Goal: Information Seeking & Learning: Learn about a topic

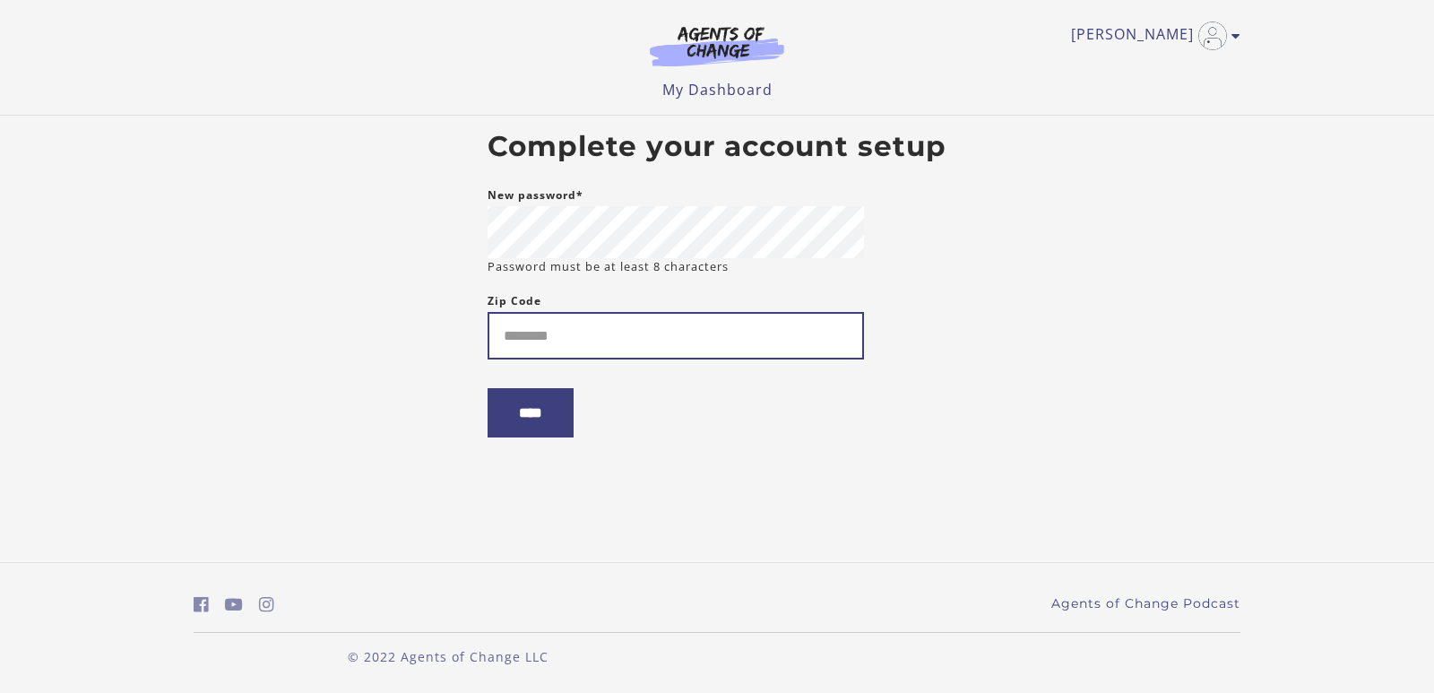
click at [723, 335] on input "Zip Code" at bounding box center [676, 336] width 376 height 48
type input "*****"
click at [524, 406] on input "****" at bounding box center [531, 412] width 86 height 49
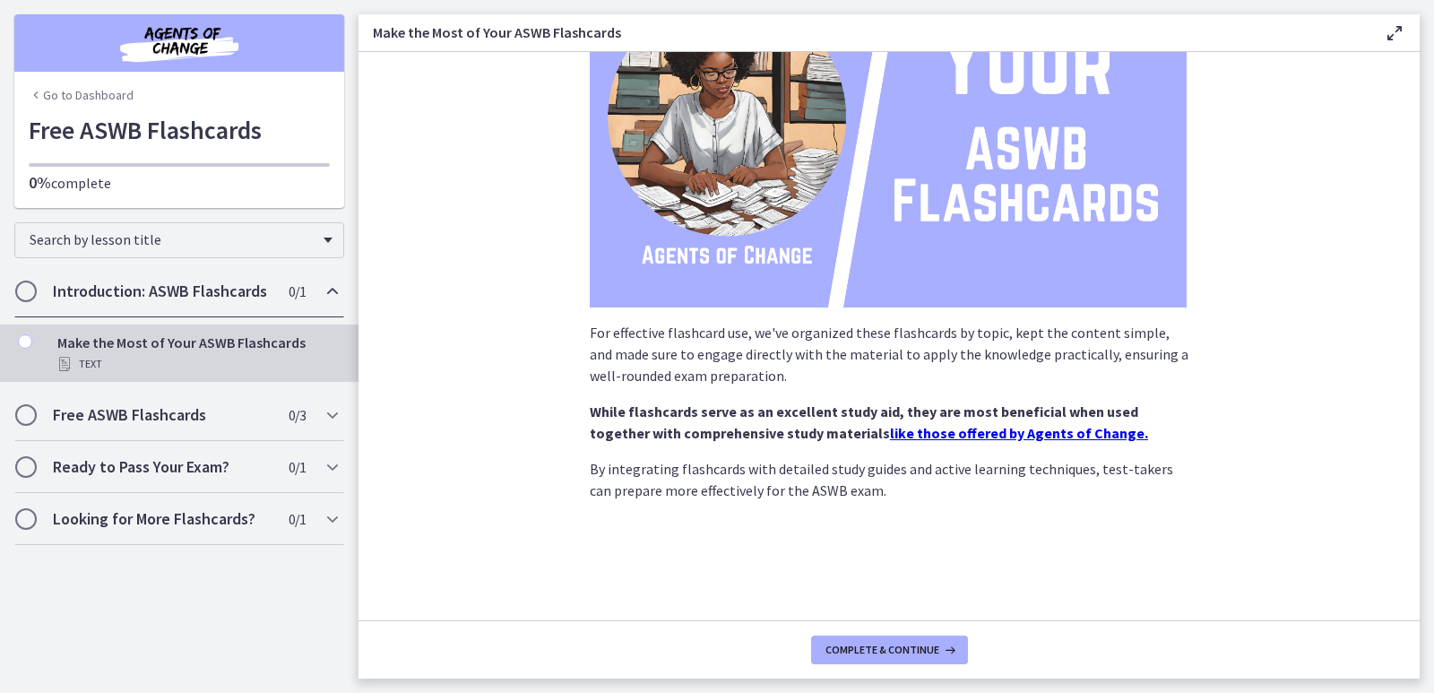
scroll to position [191, 0]
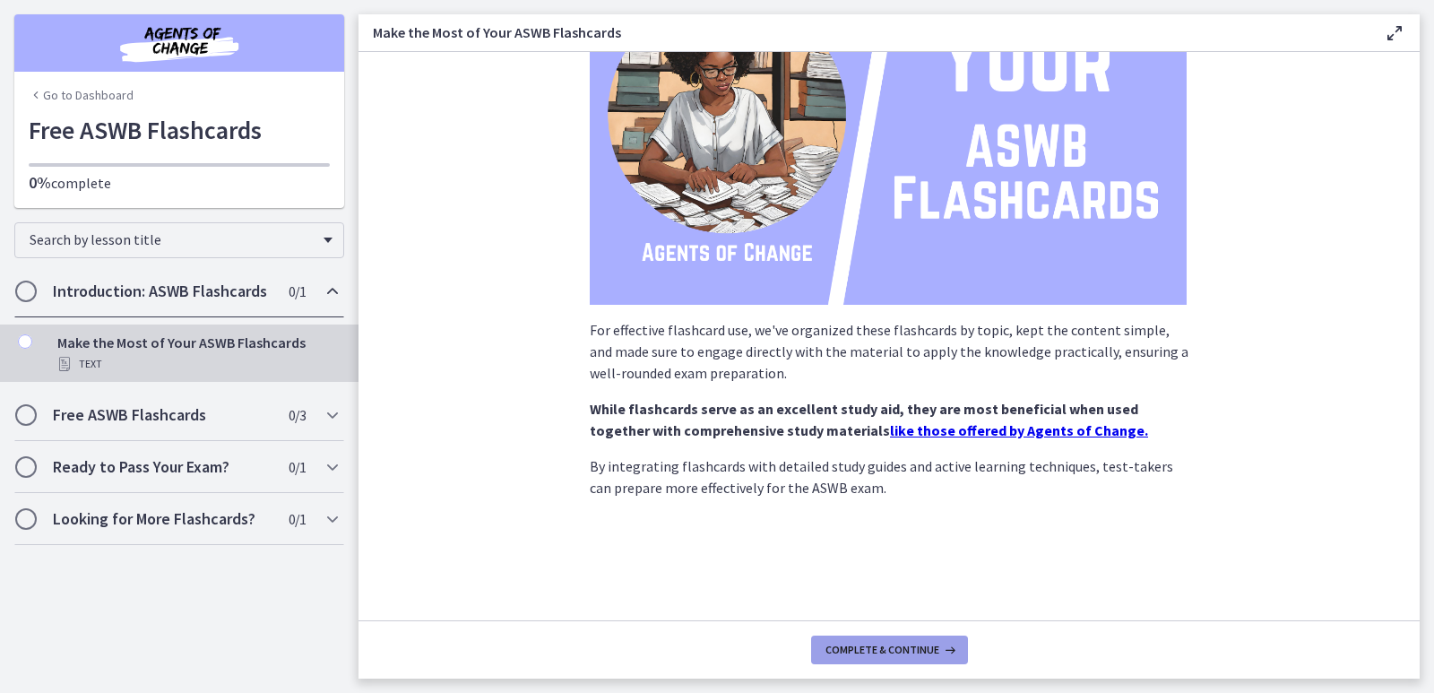
click at [916, 647] on span "Complete & continue" at bounding box center [883, 650] width 114 height 14
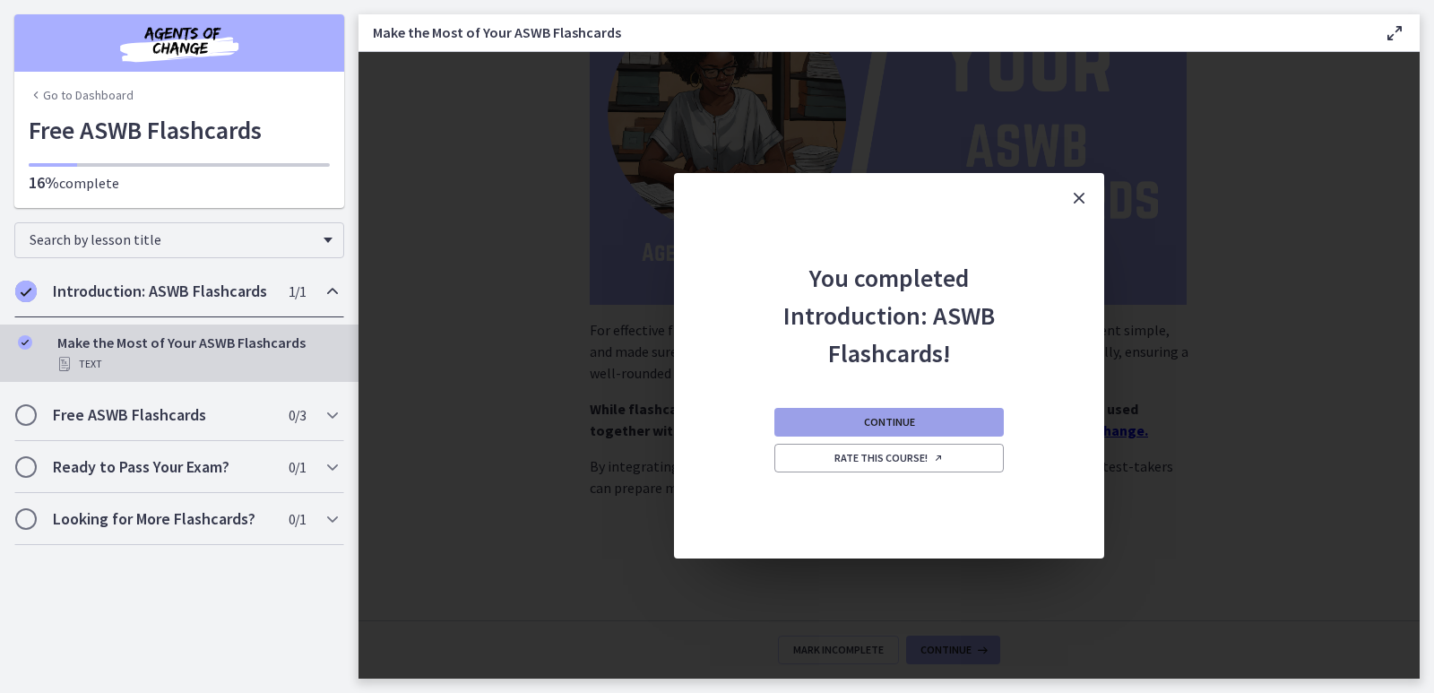
click at [891, 416] on span "Continue" at bounding box center [889, 422] width 51 height 14
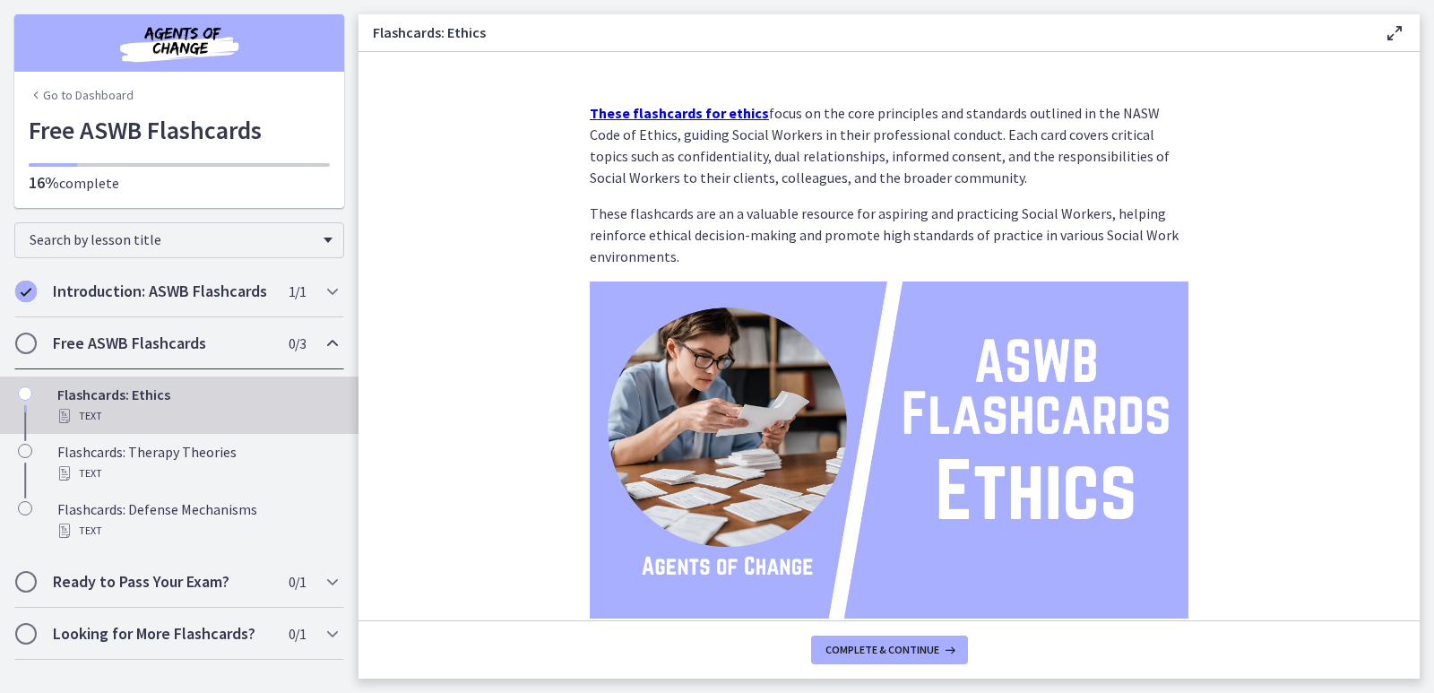
scroll to position [120, 0]
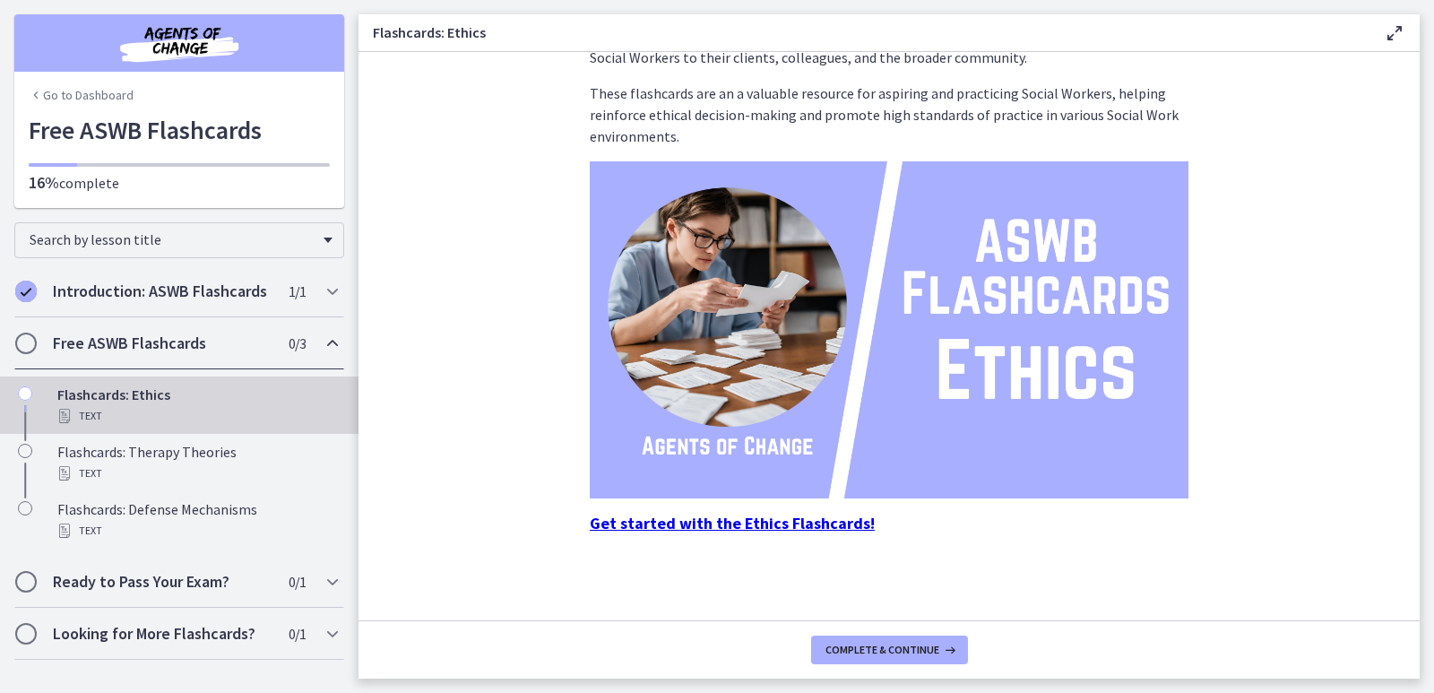
click at [741, 524] on strong "Get started with the Ethics Flashcards!" at bounding box center [732, 523] width 285 height 21
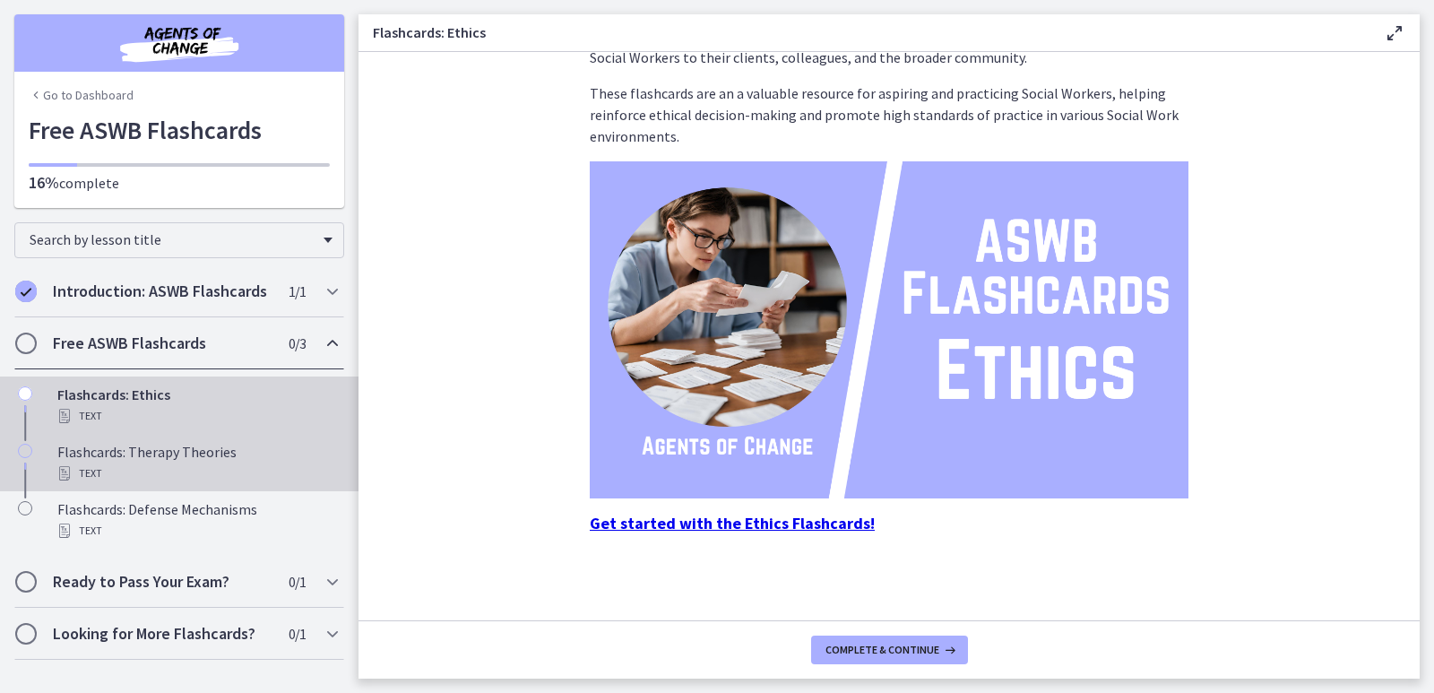
click at [213, 445] on div "Flashcards: Therapy Theories Text" at bounding box center [197, 462] width 280 height 43
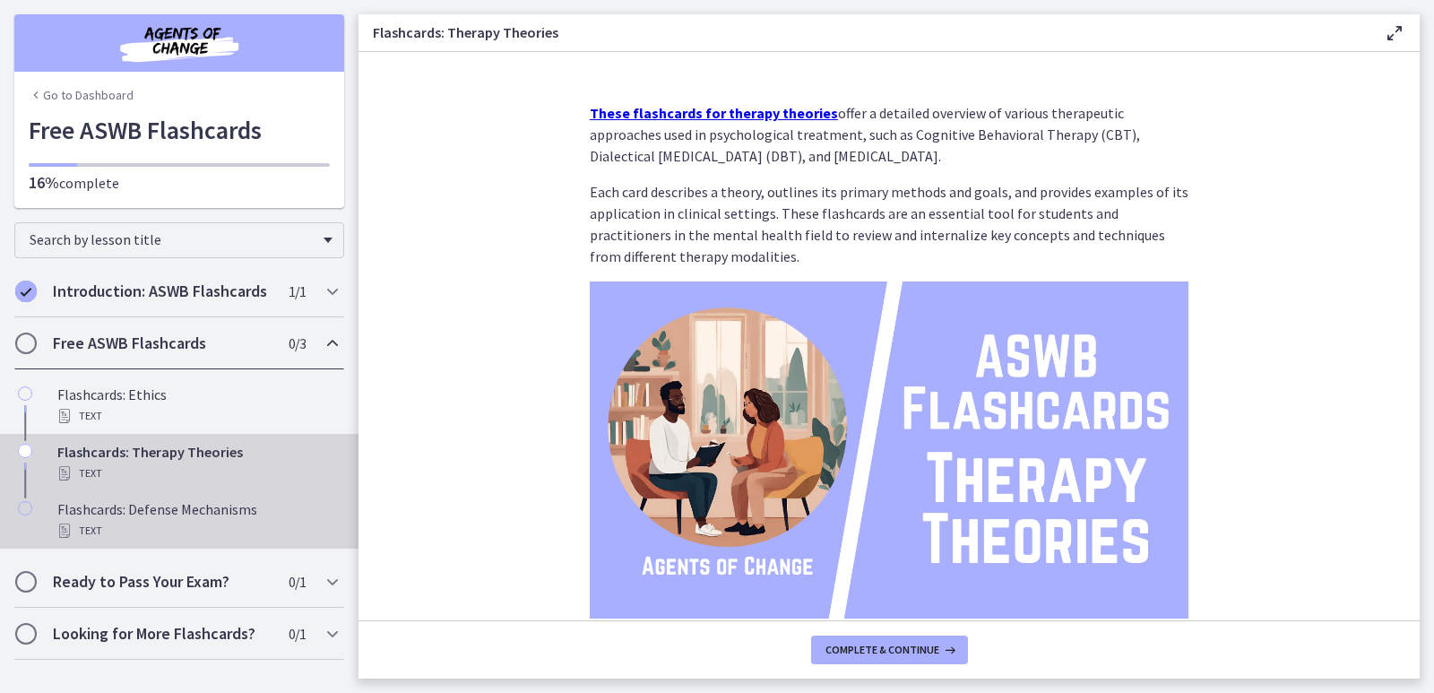
click at [197, 498] on div "Flashcards: Defense Mechanisms Text" at bounding box center [197, 519] width 280 height 43
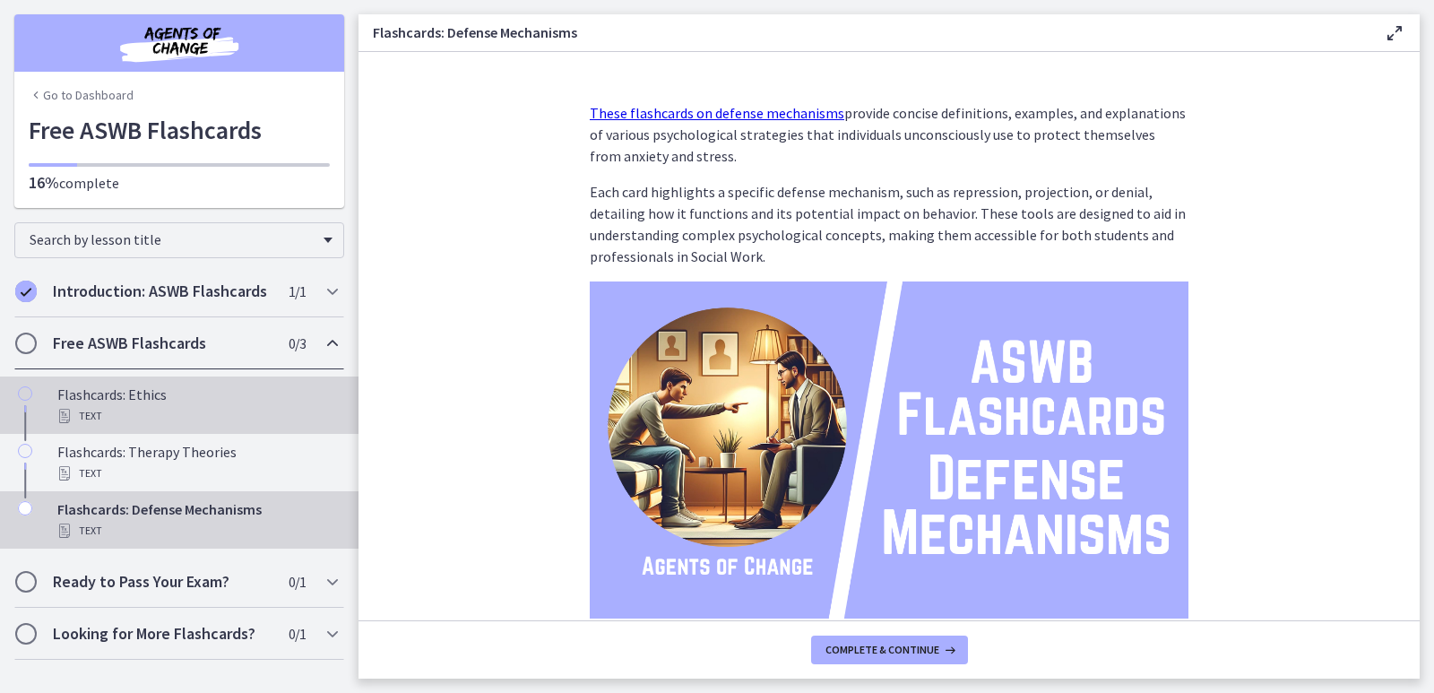
click at [158, 395] on div "Flashcards: Ethics Text" at bounding box center [197, 405] width 280 height 43
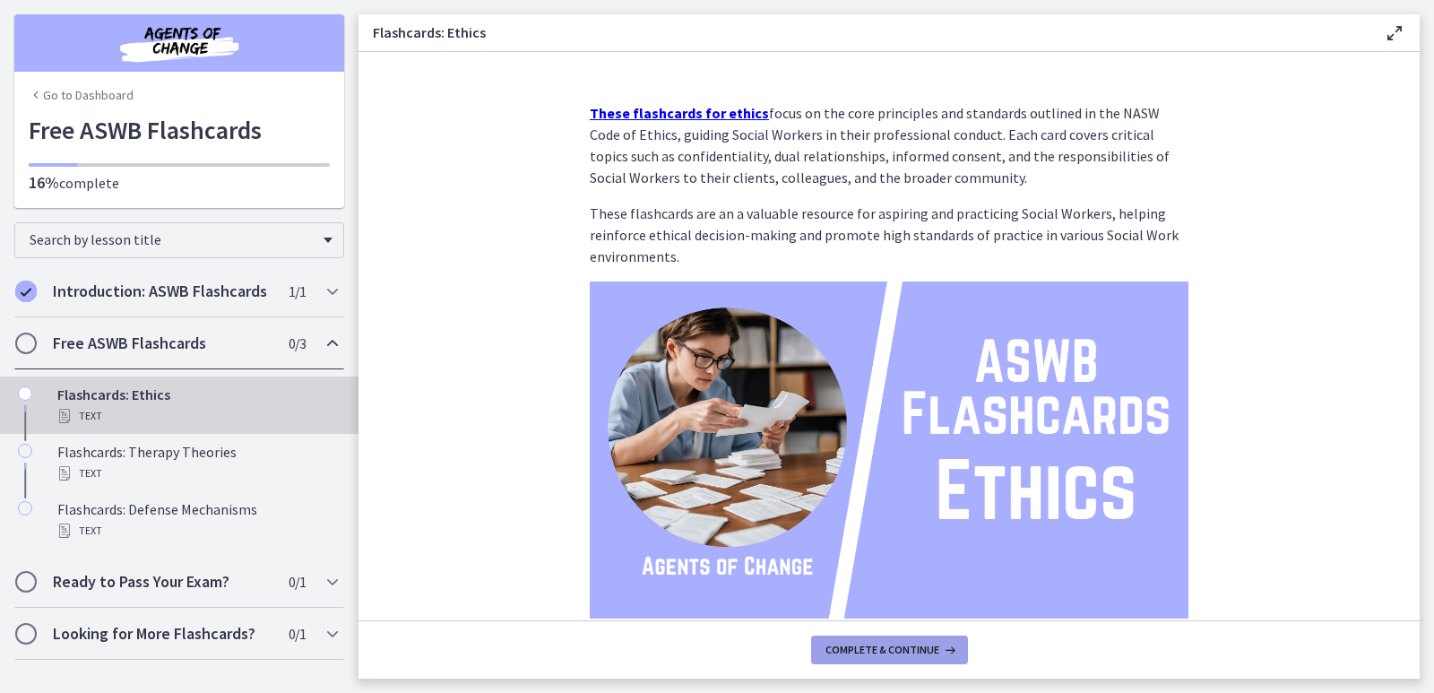
click at [892, 648] on span "Complete & continue" at bounding box center [883, 650] width 114 height 14
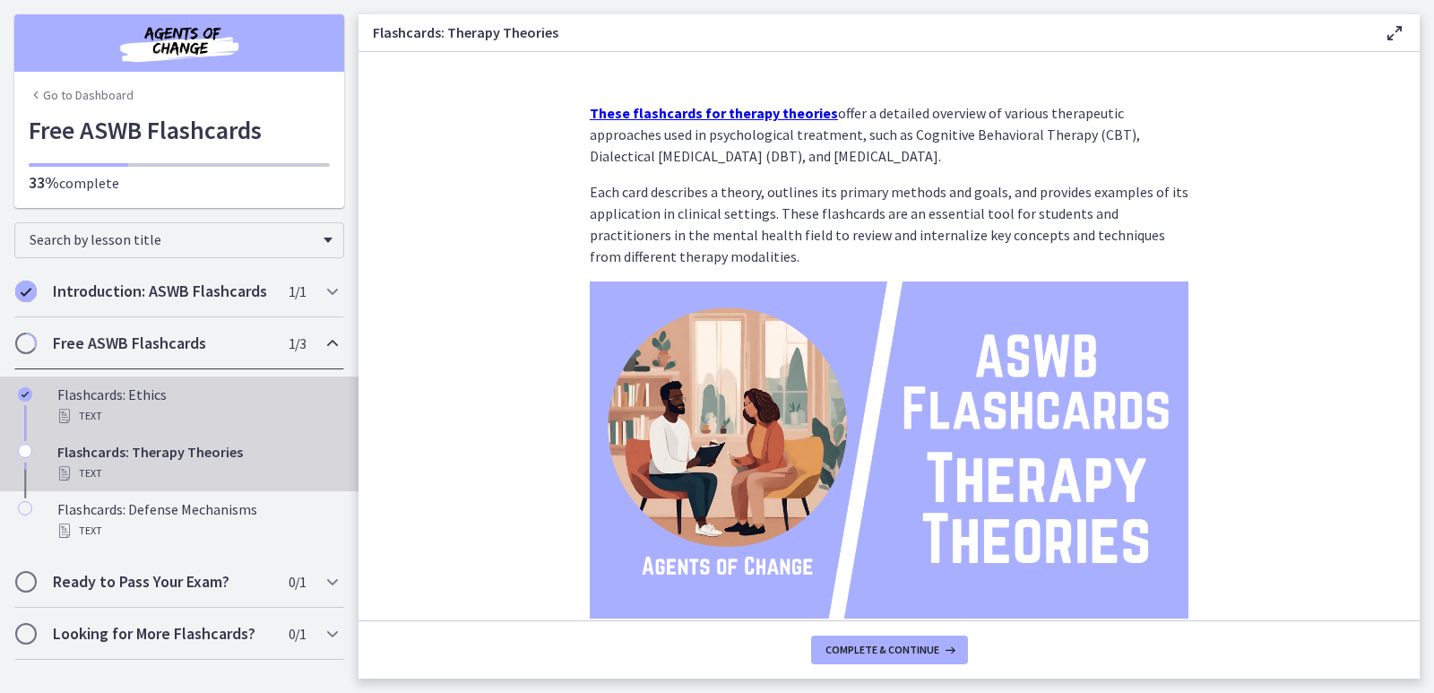
click at [116, 394] on div "Flashcards: Ethics Text" at bounding box center [197, 405] width 280 height 43
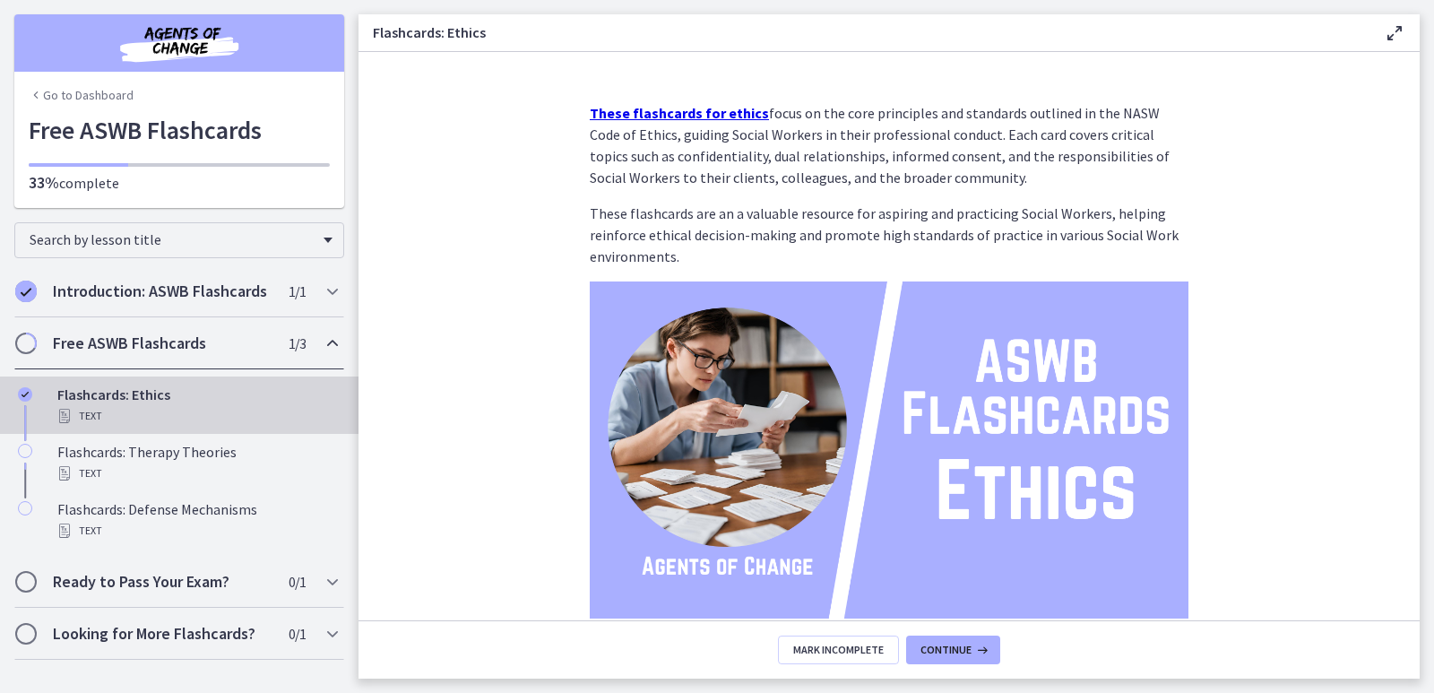
click at [700, 113] on strong "These flashcards for ethics" at bounding box center [679, 113] width 179 height 18
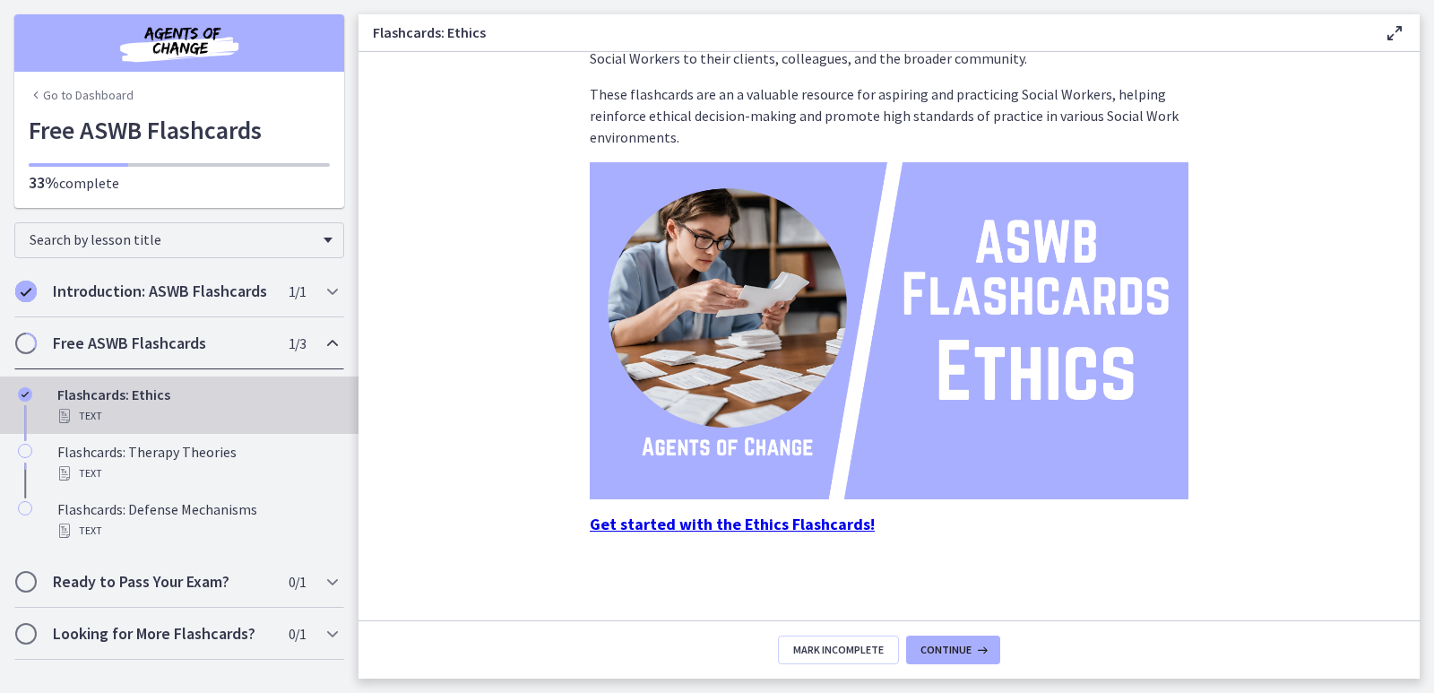
scroll to position [120, 0]
click at [956, 646] on span "Continue" at bounding box center [946, 650] width 51 height 14
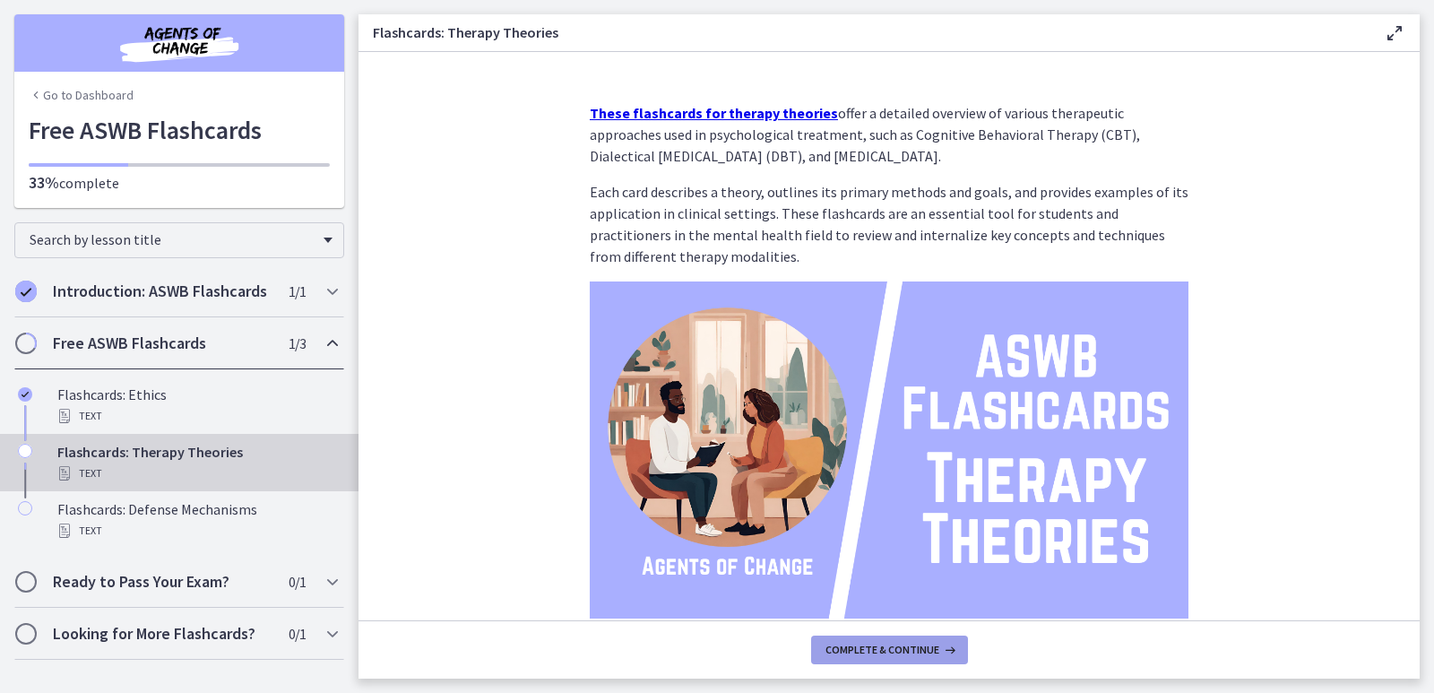
click at [880, 662] on button "Complete & continue" at bounding box center [889, 650] width 157 height 29
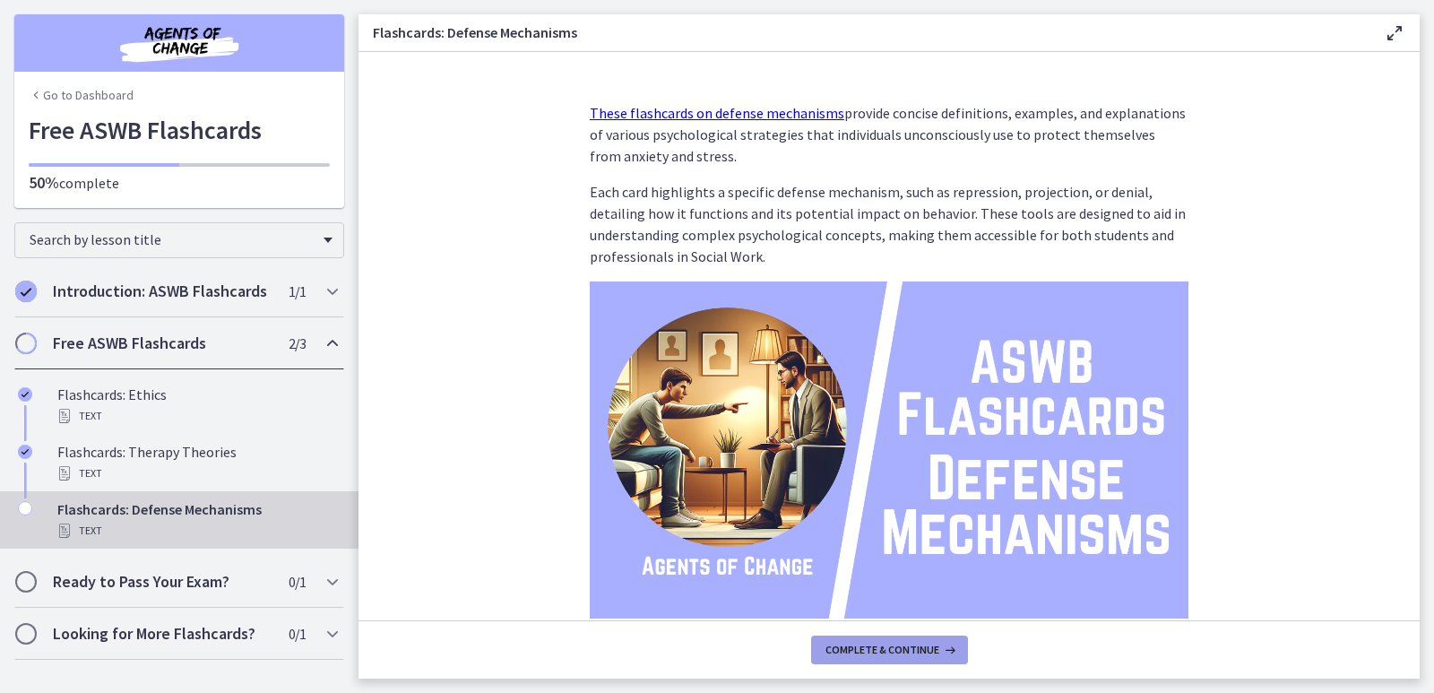
click at [889, 650] on span "Complete & continue" at bounding box center [883, 650] width 114 height 14
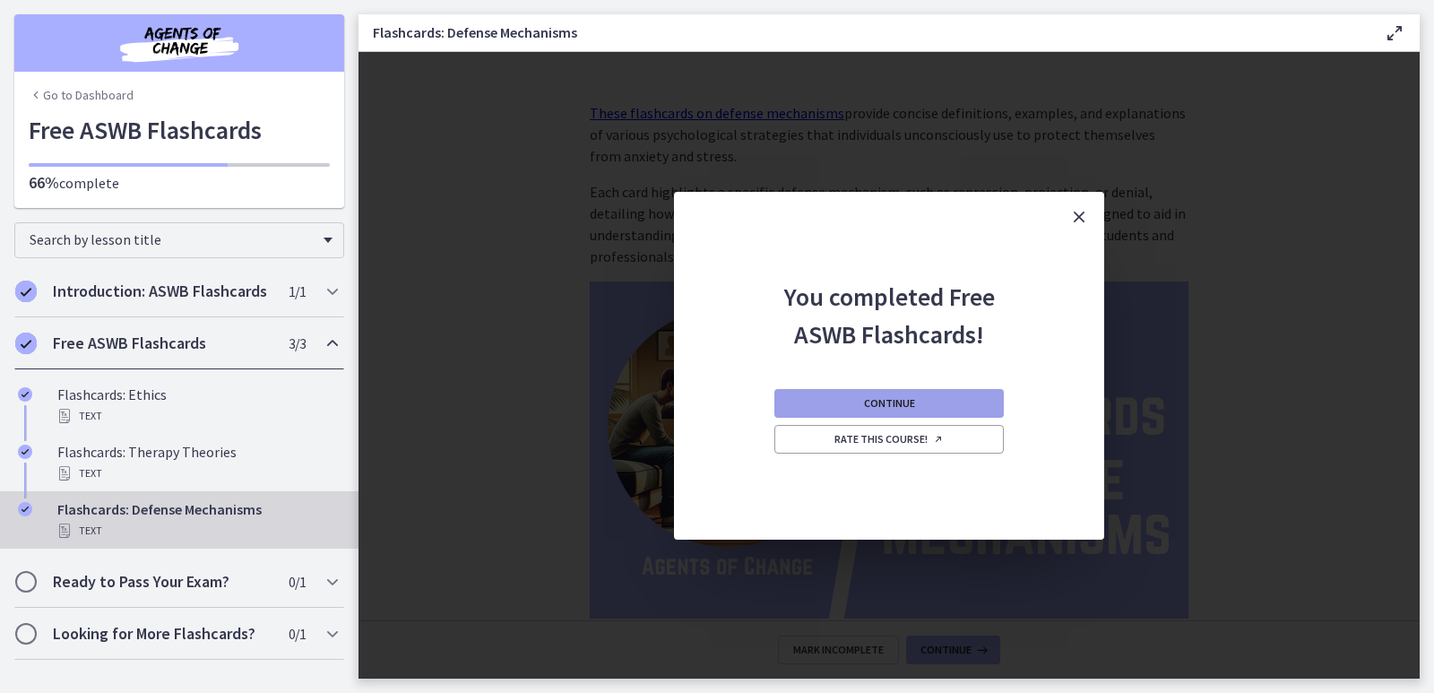
click at [872, 397] on span "Continue" at bounding box center [889, 403] width 51 height 14
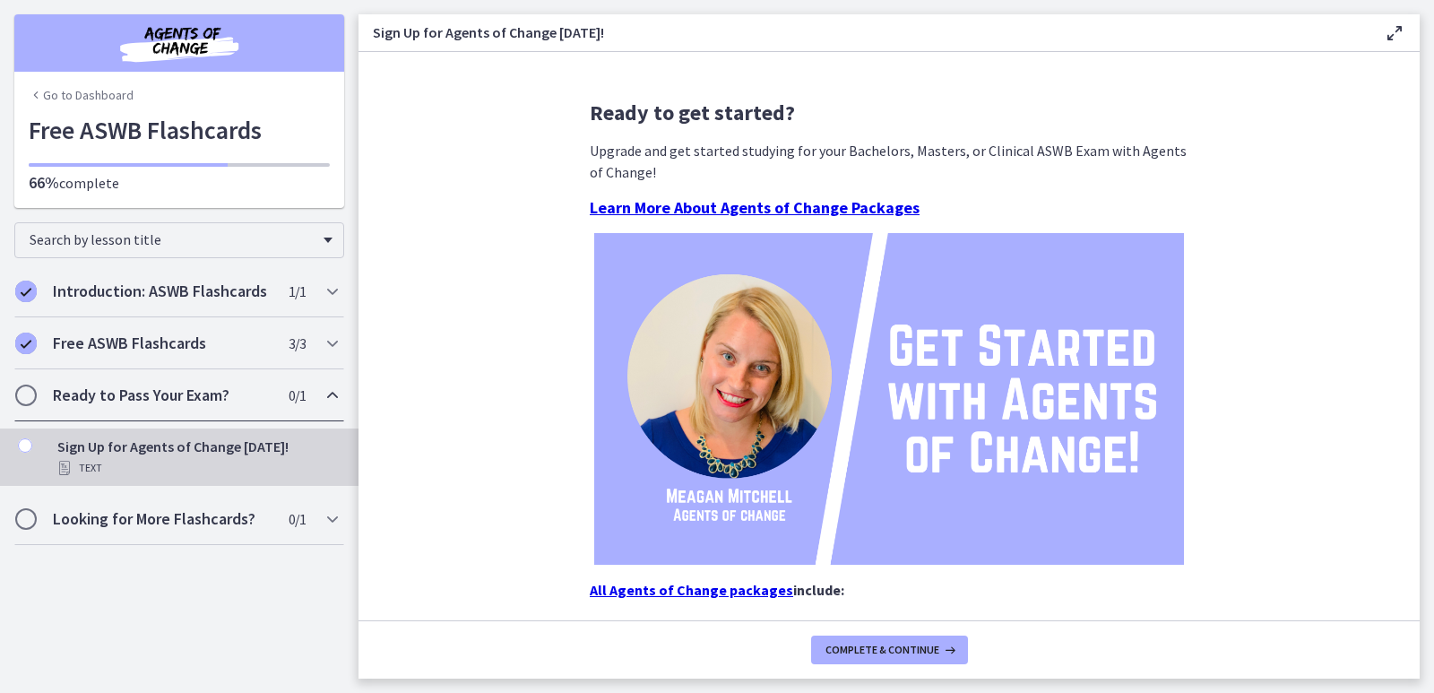
click at [169, 391] on h2 "Ready to Pass Your Exam?" at bounding box center [162, 396] width 219 height 22
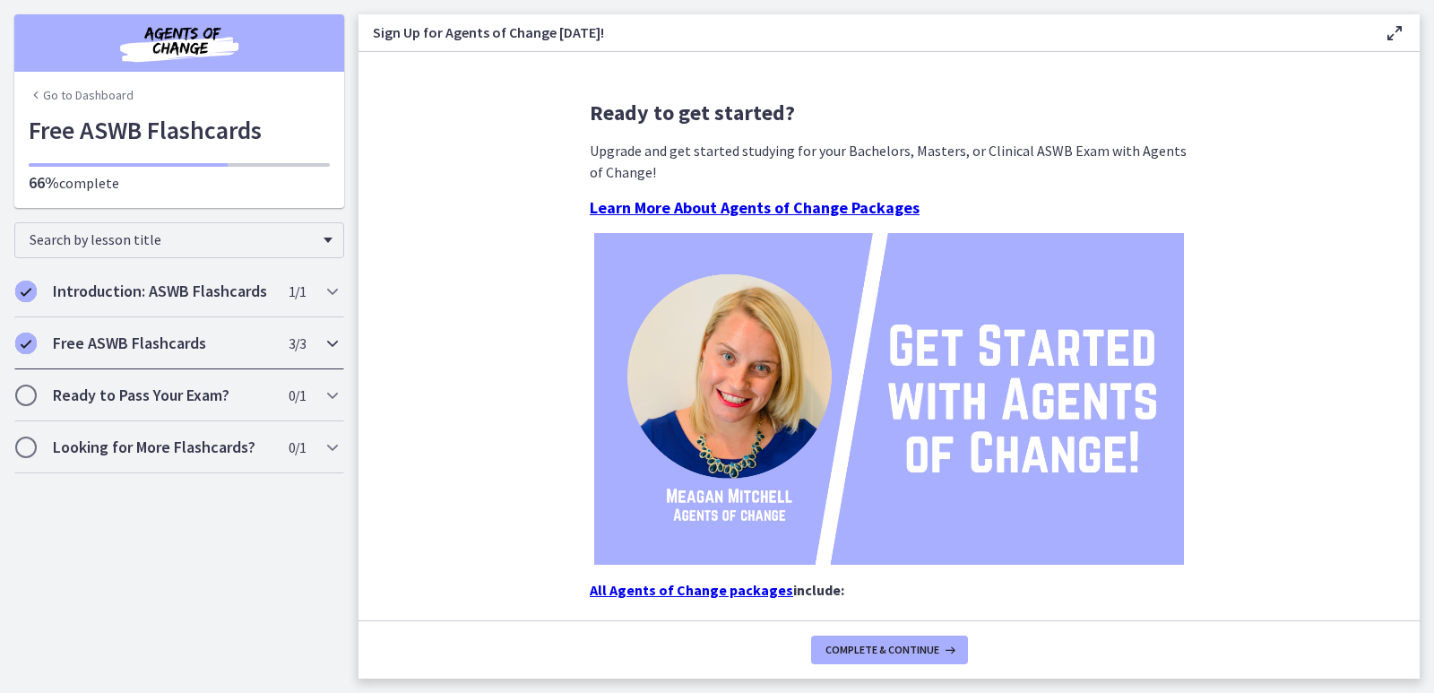
click at [166, 345] on h2 "Free ASWB Flashcards" at bounding box center [162, 344] width 219 height 22
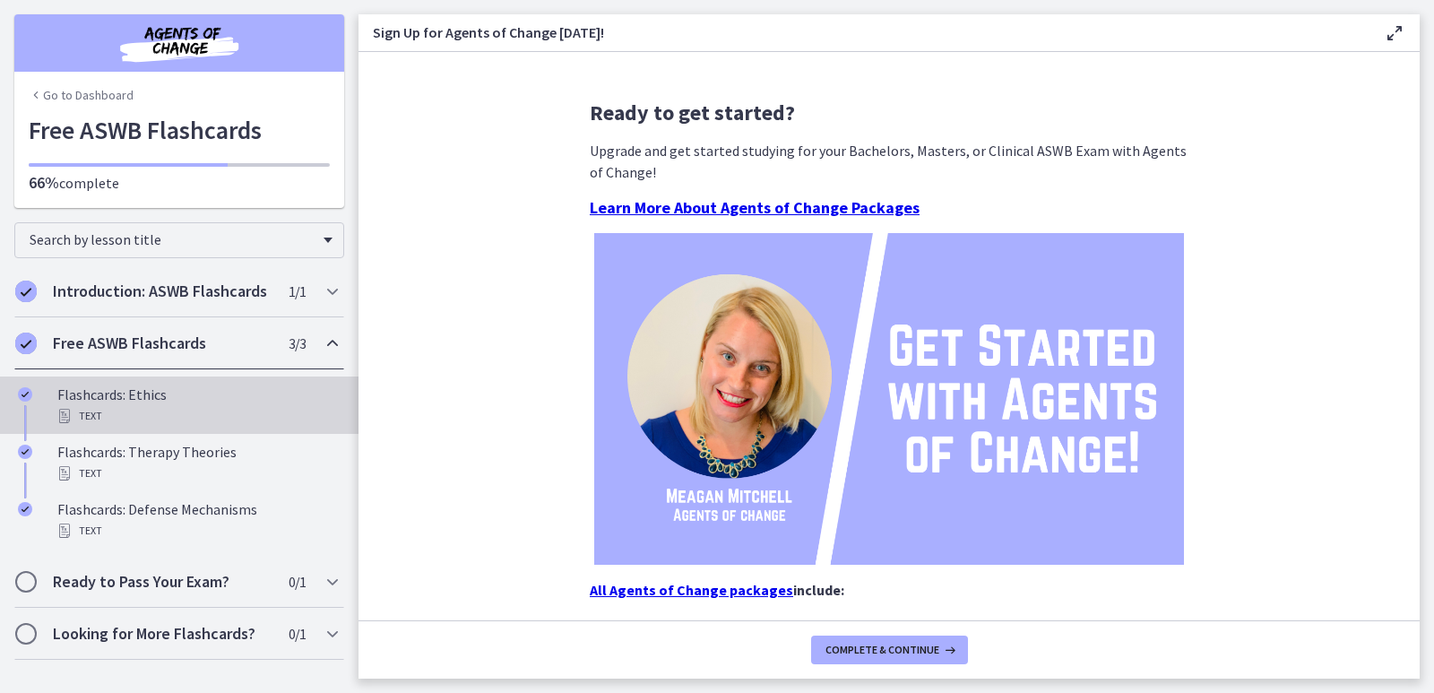
click at [139, 390] on div "Flashcards: Ethics Text" at bounding box center [197, 405] width 280 height 43
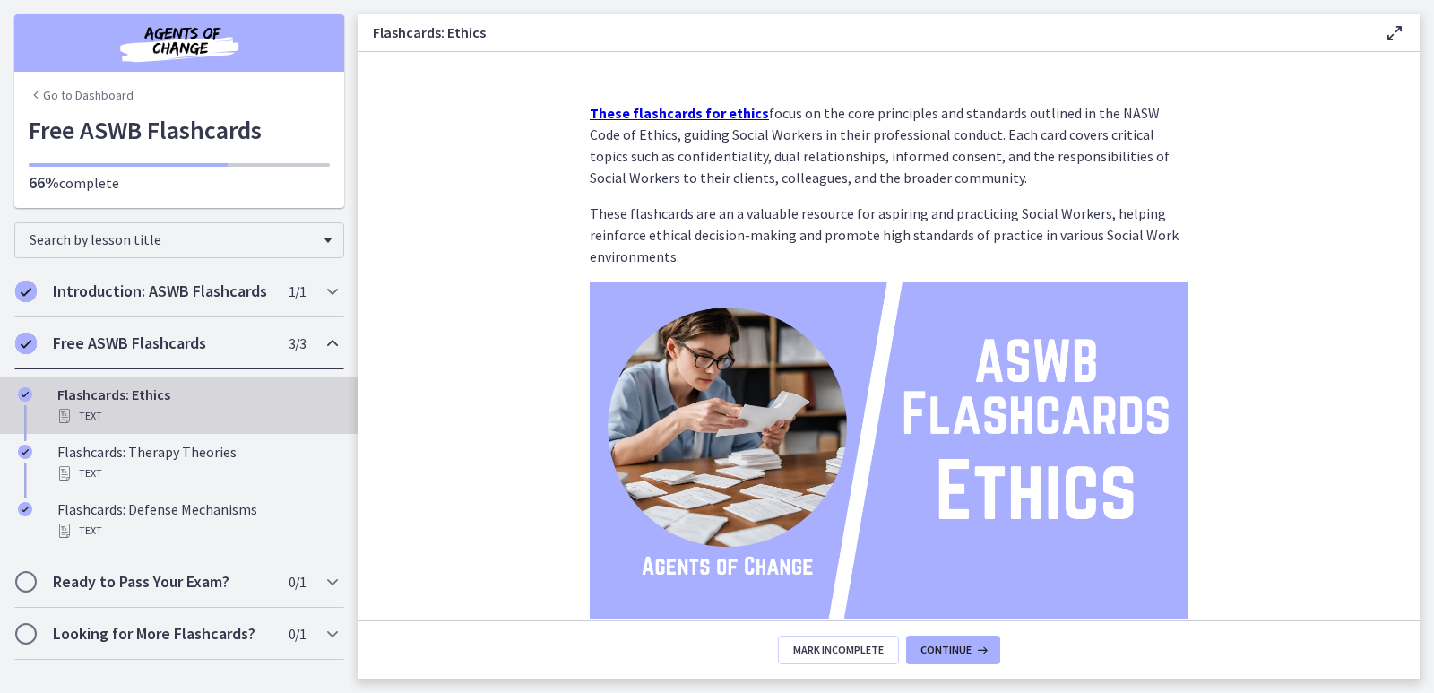
click at [690, 111] on strong "These flashcards for ethics" at bounding box center [679, 113] width 179 height 18
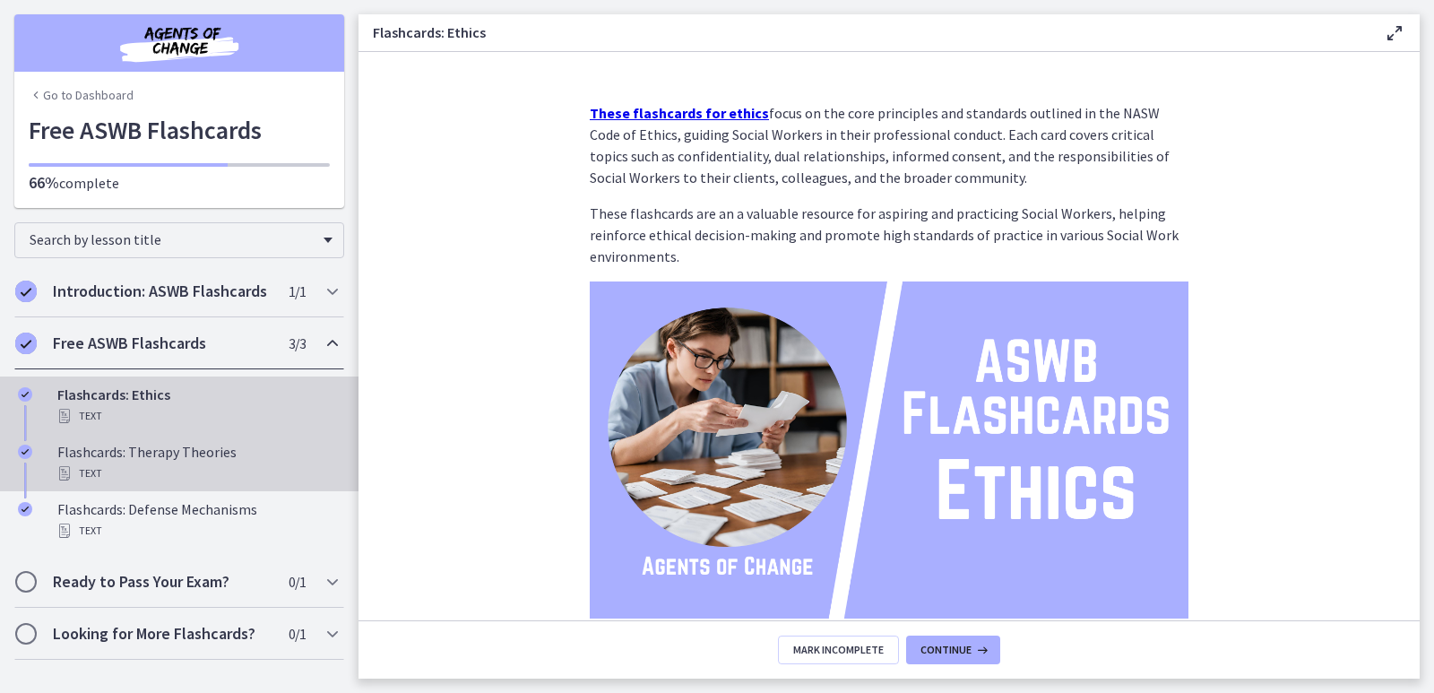
click at [112, 446] on div "Flashcards: Therapy Theories Text" at bounding box center [197, 462] width 280 height 43
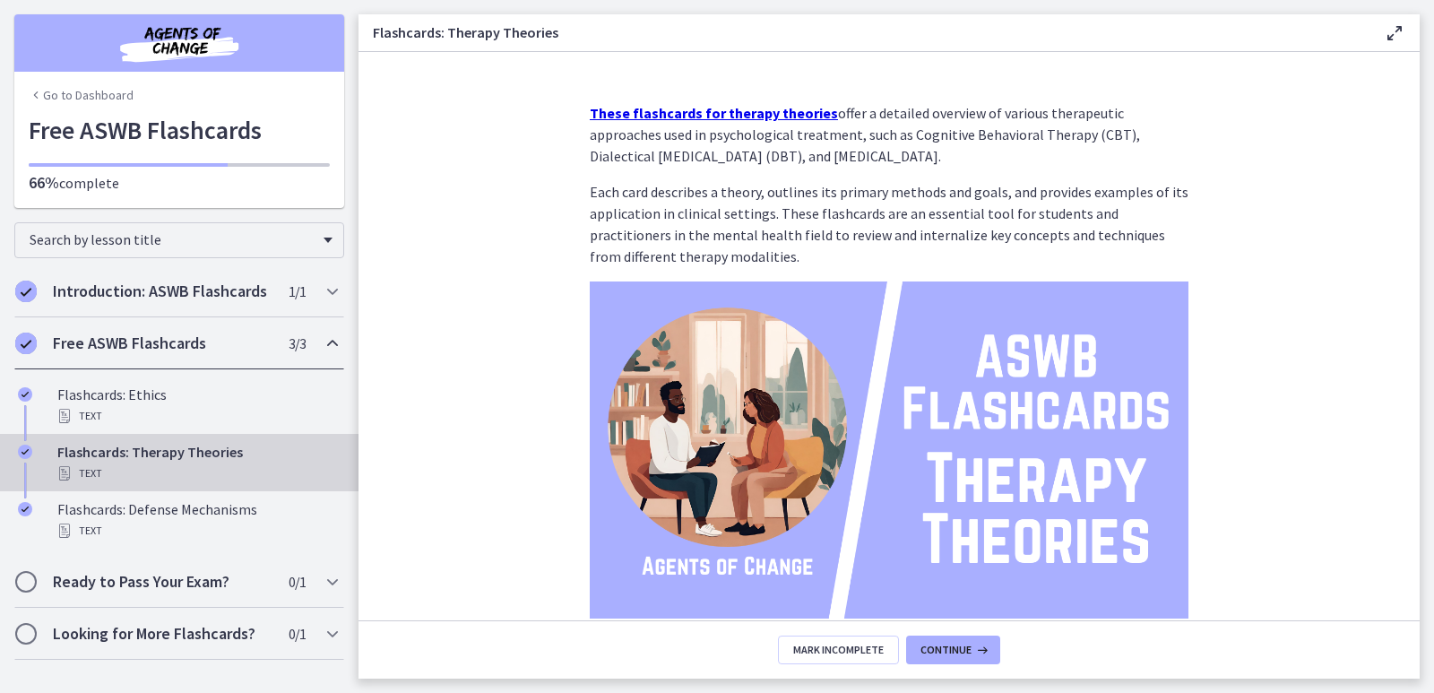
click at [759, 116] on strong "These flashcards for therapy theories" at bounding box center [714, 113] width 248 height 18
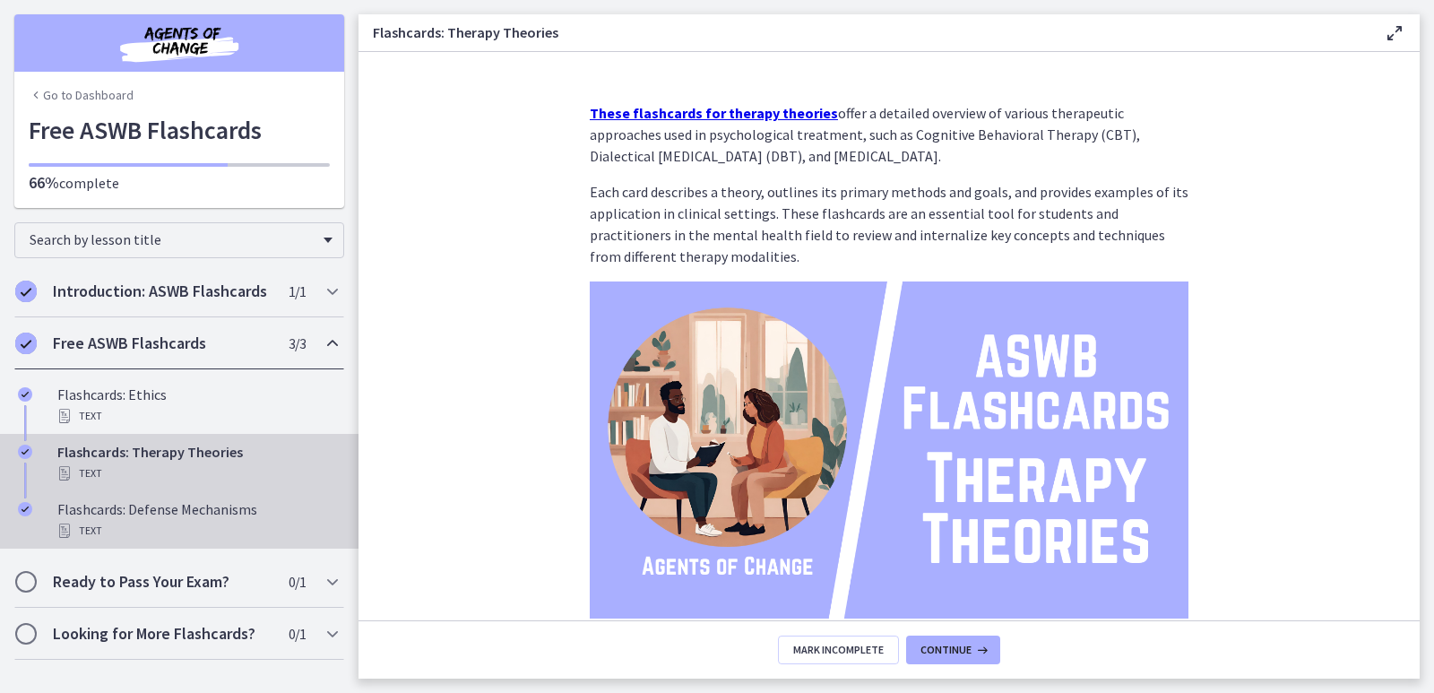
click at [189, 509] on div "Flashcards: Defense Mechanisms Text" at bounding box center [197, 519] width 280 height 43
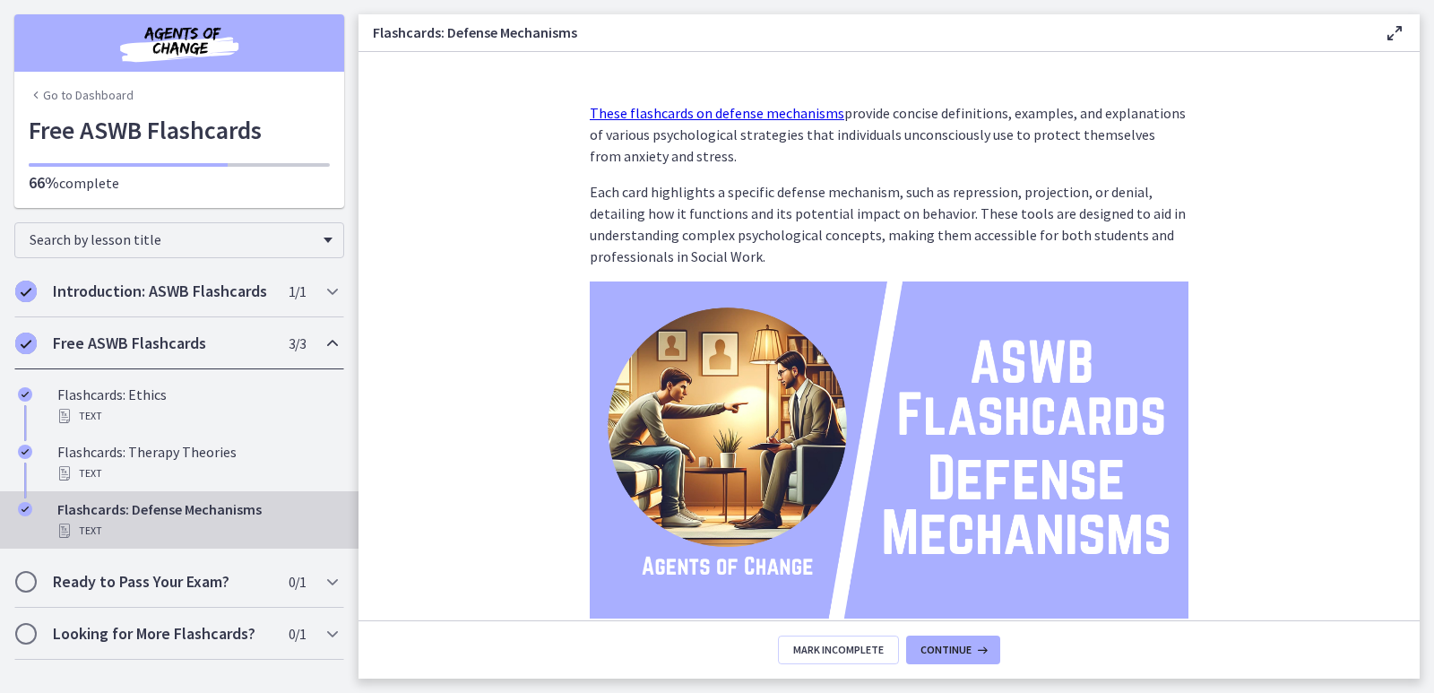
click at [750, 109] on link "These flashcards on defense mechanisms" at bounding box center [717, 113] width 255 height 18
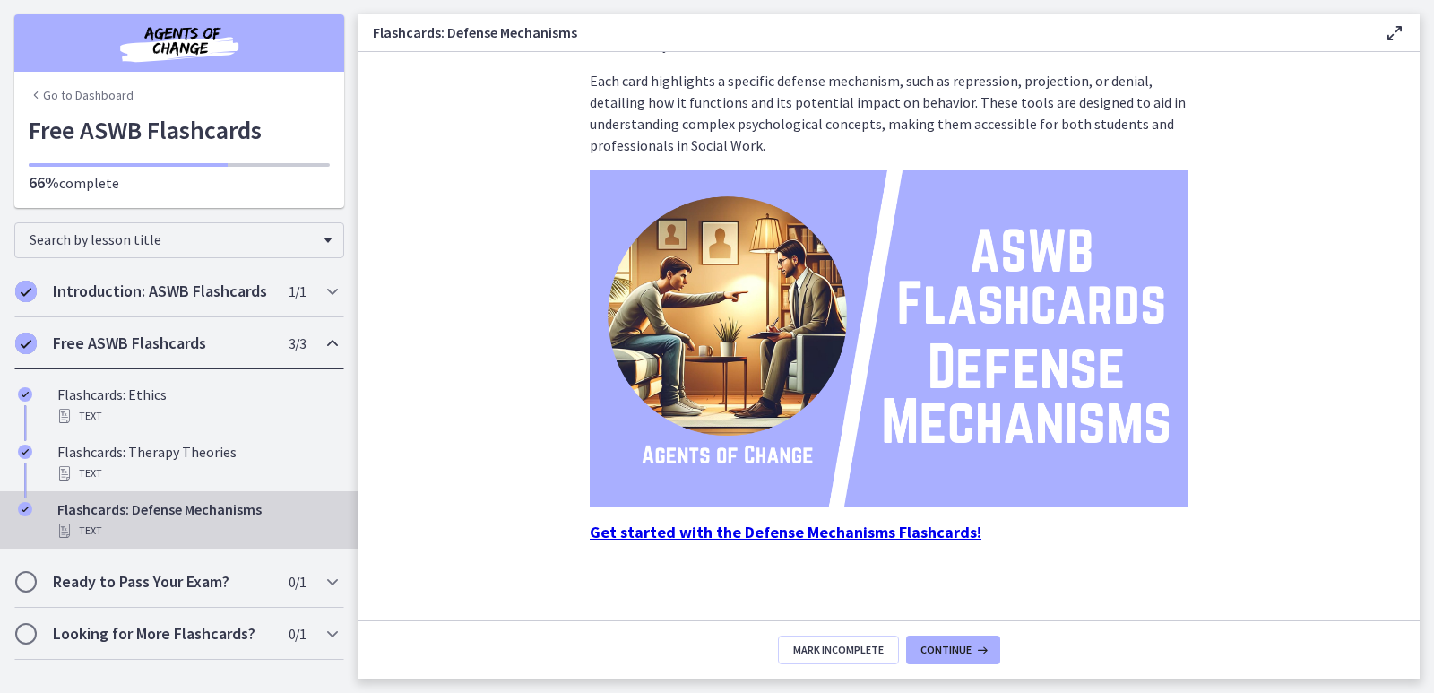
scroll to position [120, 0]
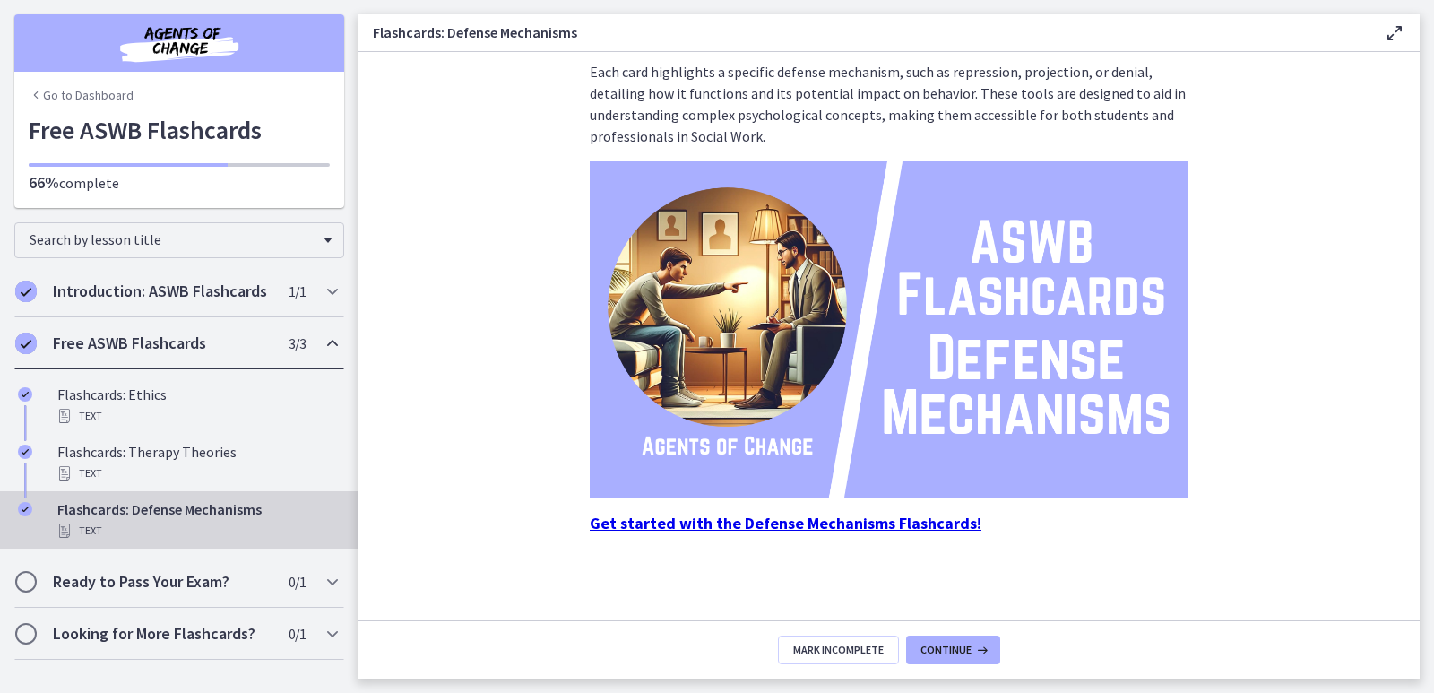
click at [878, 524] on strong "Get started with the Defense Mechanisms Flashcards!" at bounding box center [786, 523] width 392 height 21
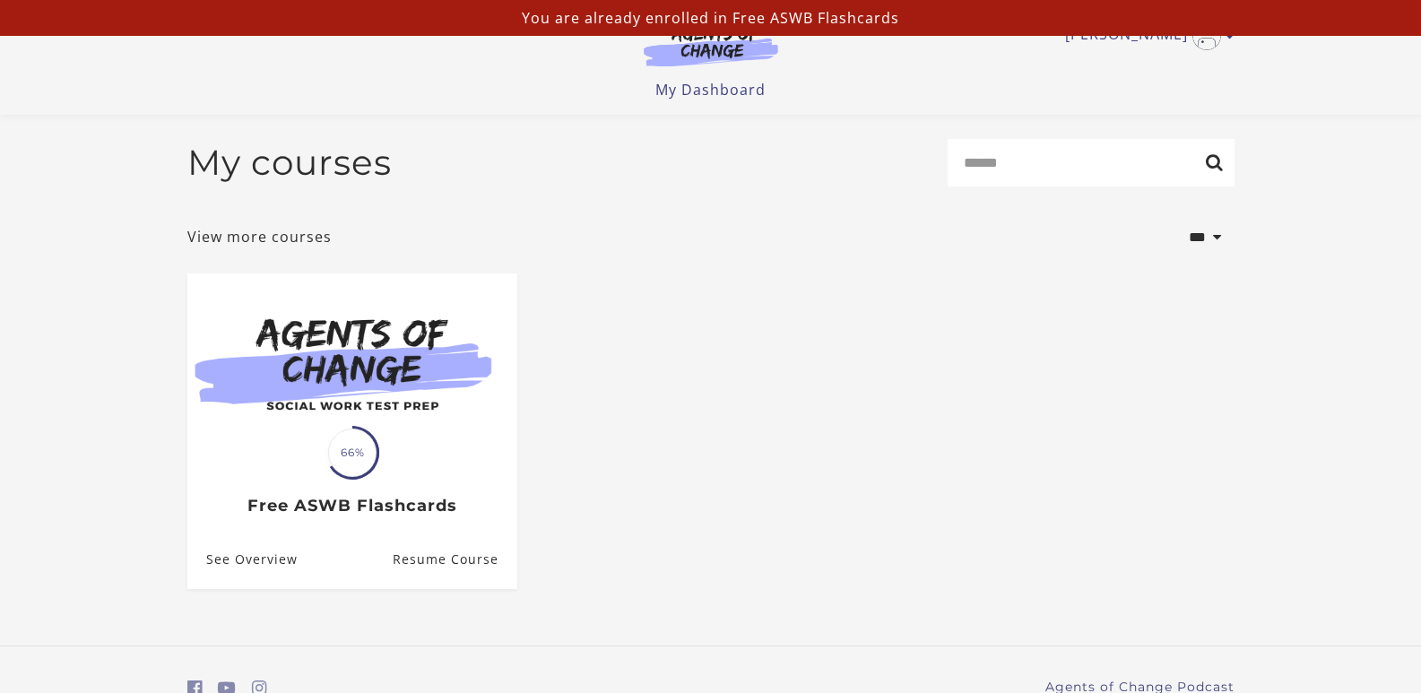
scroll to position [88, 0]
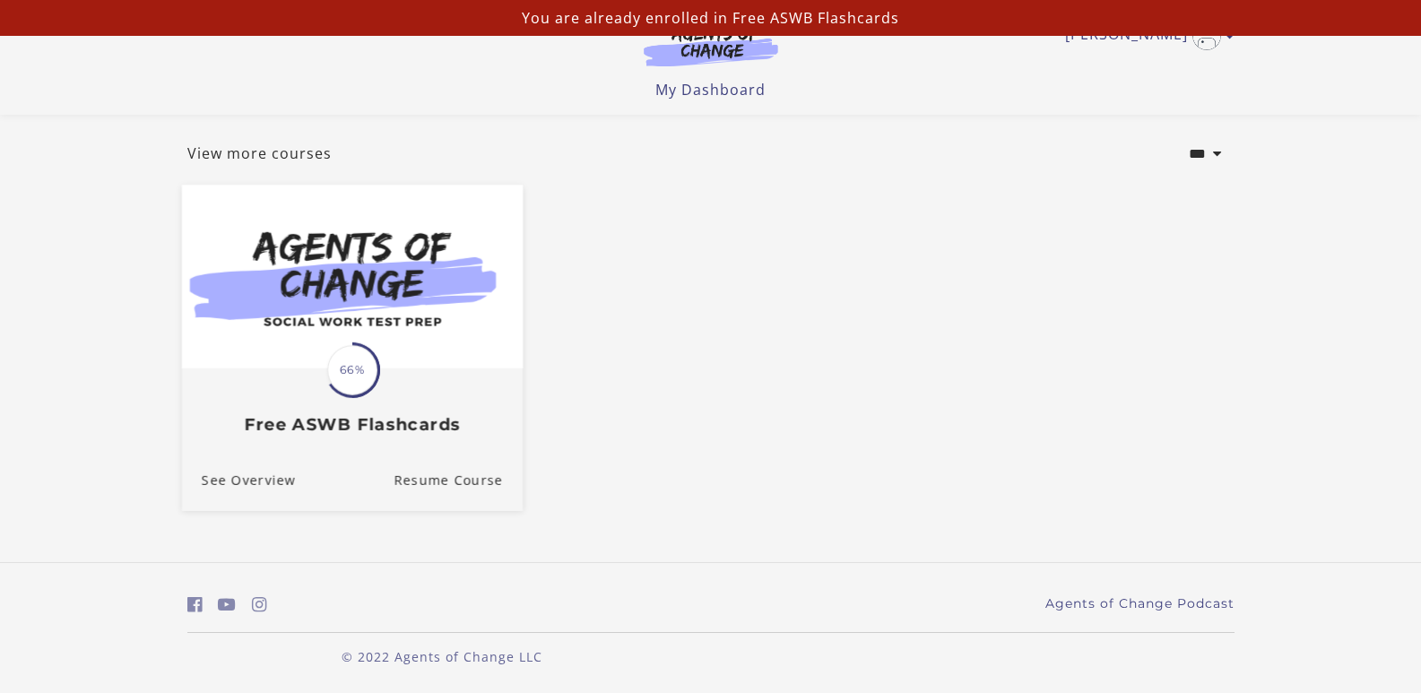
click at [366, 381] on span "66%" at bounding box center [352, 370] width 50 height 50
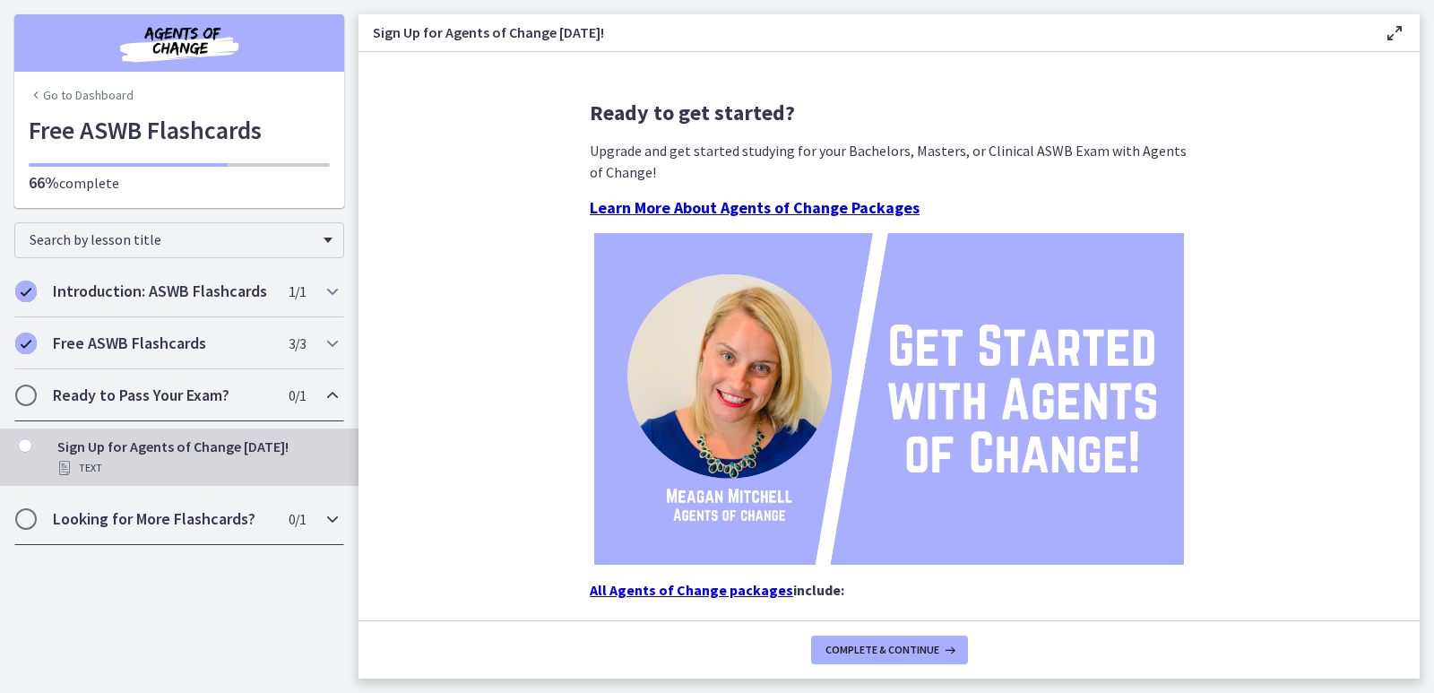
click at [323, 514] on icon "Chapters" at bounding box center [333, 519] width 22 height 22
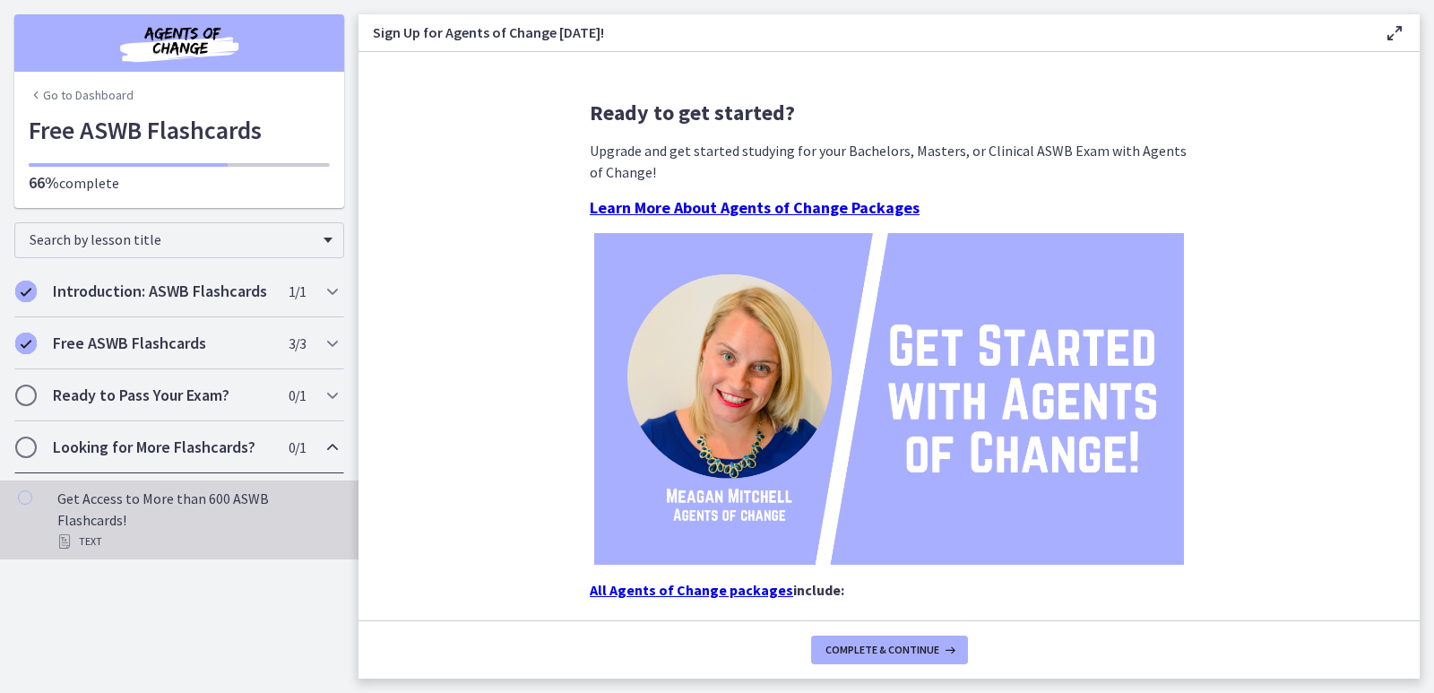
click at [235, 531] on div "Text" at bounding box center [197, 542] width 280 height 22
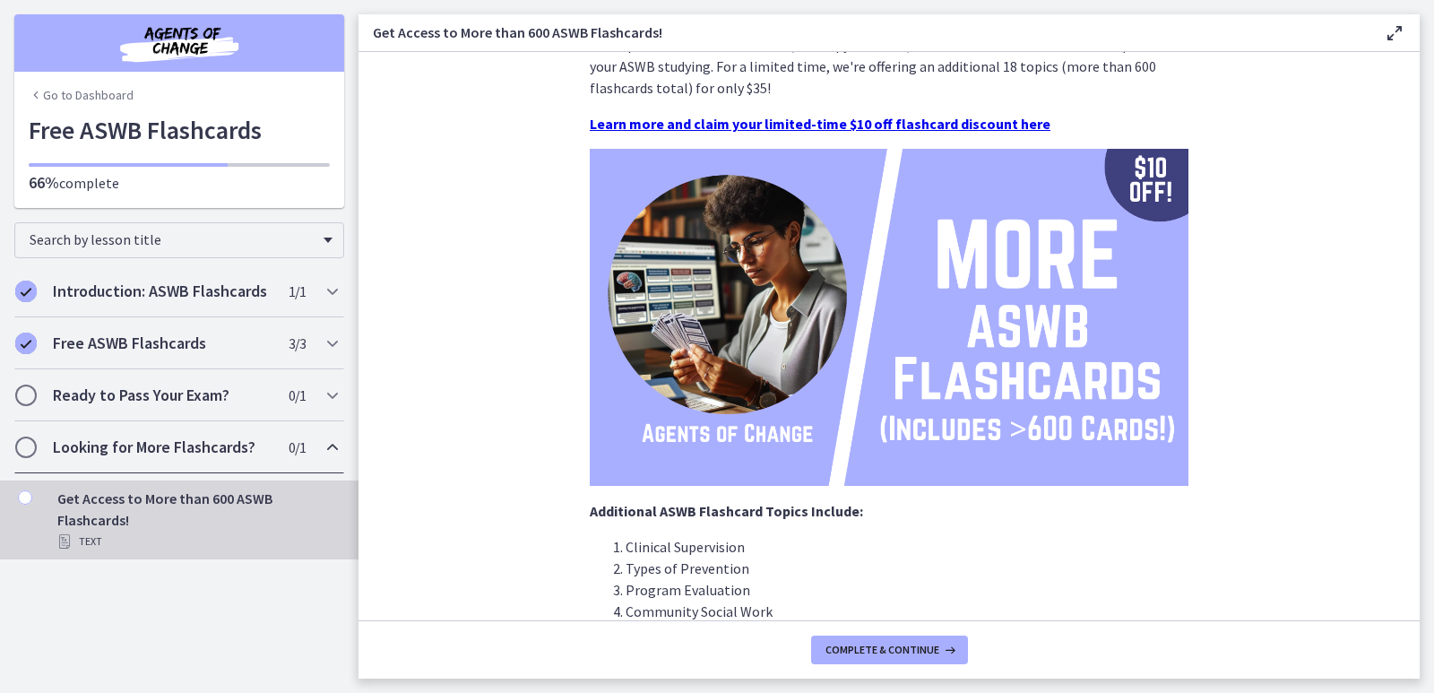
scroll to position [45, 0]
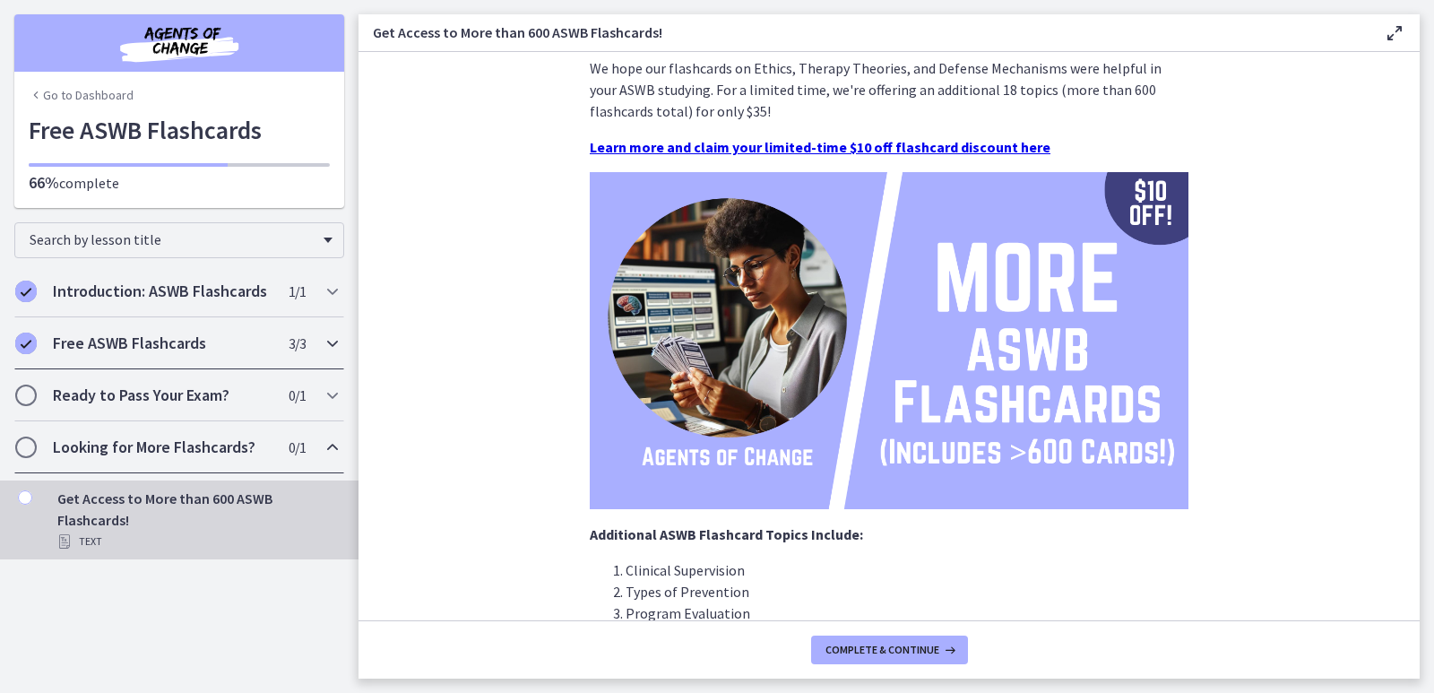
click at [142, 333] on h2 "Free ASWB Flashcards" at bounding box center [162, 344] width 219 height 22
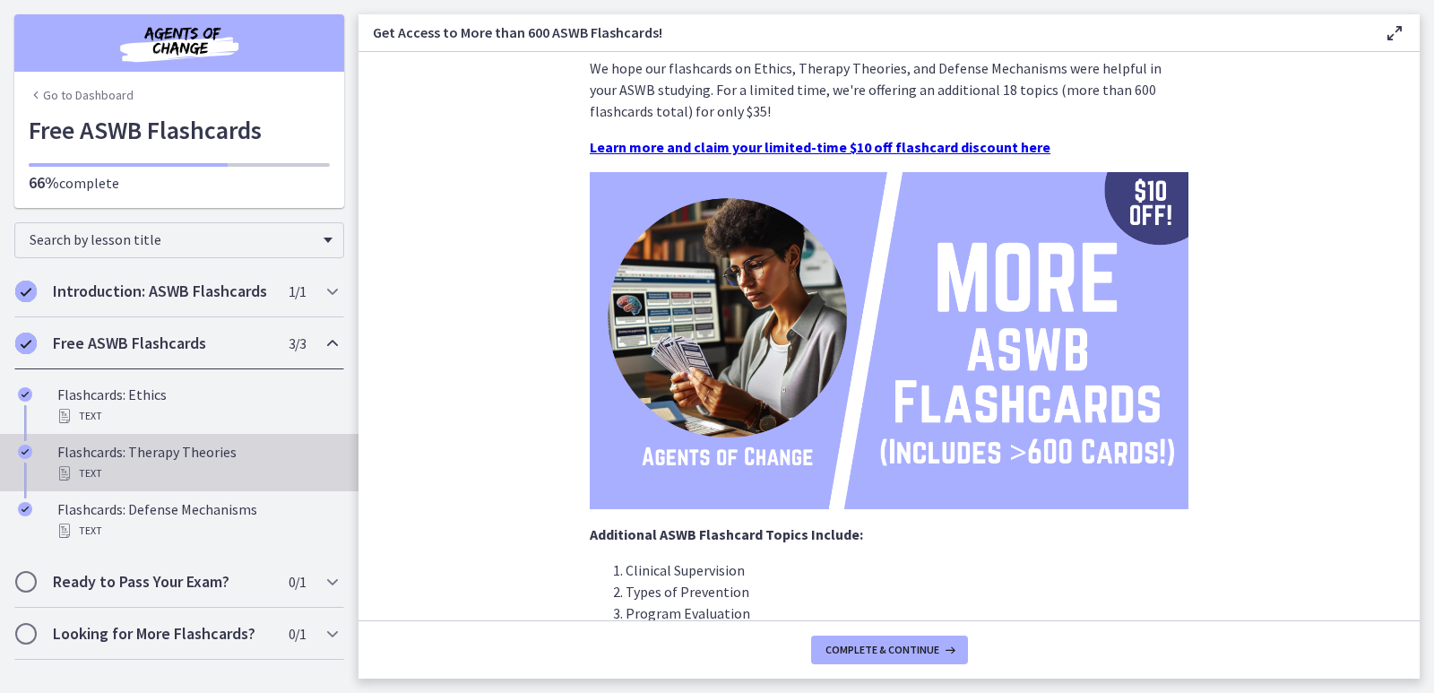
click at [172, 461] on div "Flashcards: Therapy Theories Text" at bounding box center [197, 462] width 280 height 43
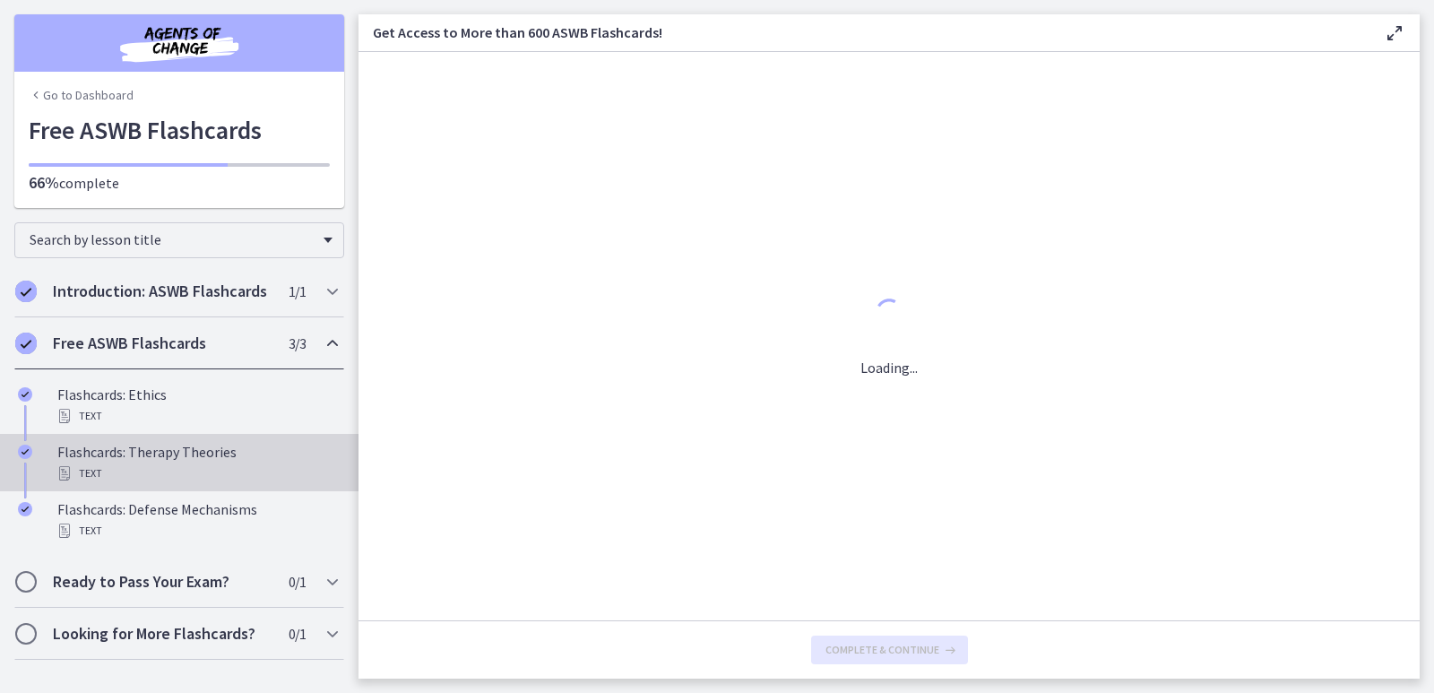
scroll to position [0, 0]
